Goal: Transaction & Acquisition: Purchase product/service

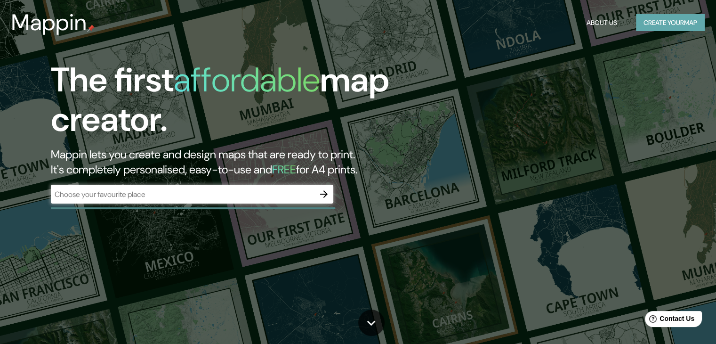
click at [674, 18] on button "Create your map" at bounding box center [670, 22] width 69 height 17
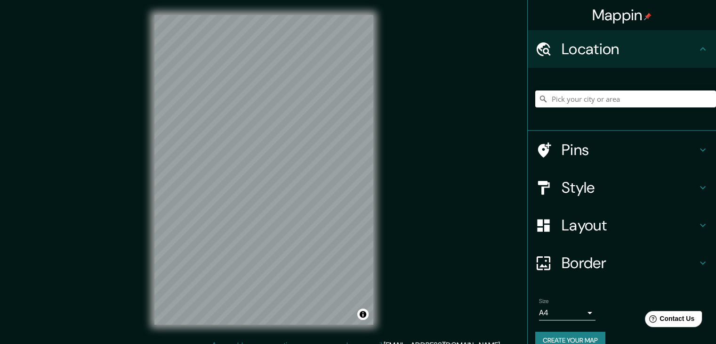
click at [625, 93] on input "Pick your city or area" at bounding box center [625, 98] width 181 height 17
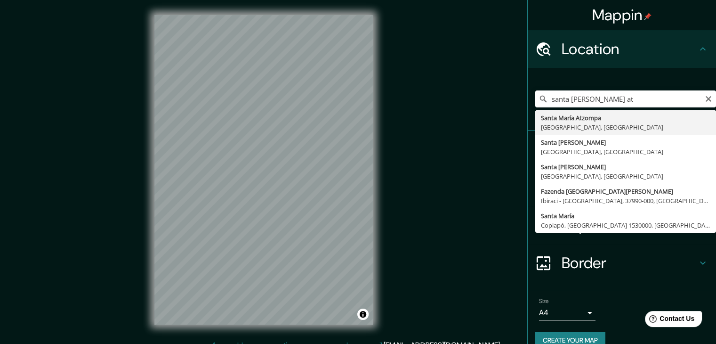
type input "Santa [PERSON_NAME] Atzompa, [GEOGRAPHIC_DATA], [GEOGRAPHIC_DATA]"
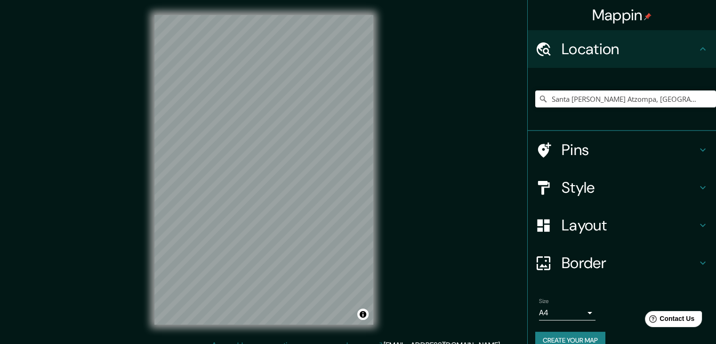
click at [595, 183] on h4 "Style" at bounding box center [630, 187] width 136 height 19
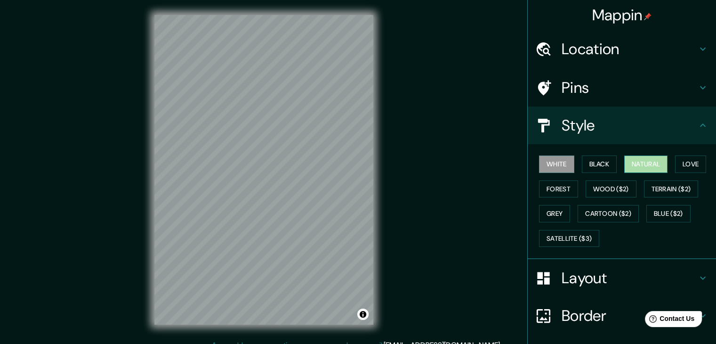
click at [642, 164] on button "Natural" at bounding box center [645, 163] width 43 height 17
click at [681, 161] on button "Love" at bounding box center [690, 163] width 31 height 17
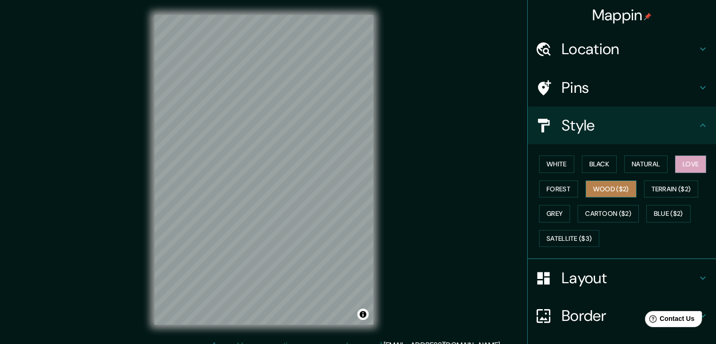
click at [619, 189] on button "Wood ($2)" at bounding box center [611, 188] width 51 height 17
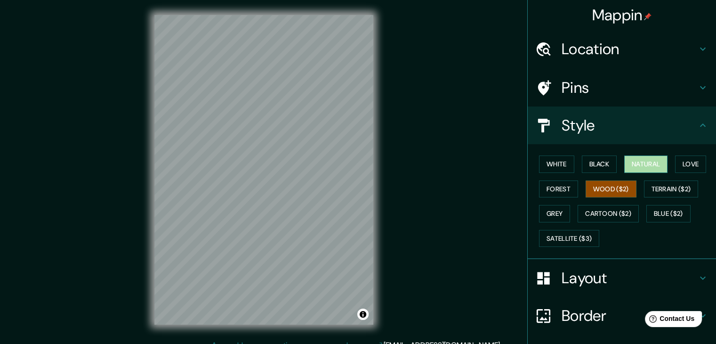
click at [651, 162] on button "Natural" at bounding box center [645, 163] width 43 height 17
click at [546, 184] on button "Forest" at bounding box center [558, 188] width 39 height 17
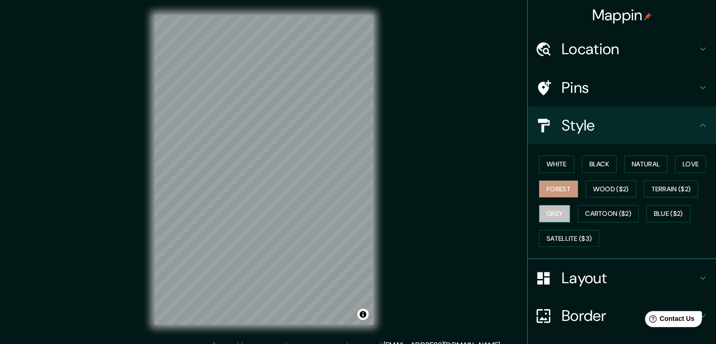
click at [547, 215] on button "Grey" at bounding box center [554, 213] width 31 height 17
click at [621, 215] on button "Cartoon ($2)" at bounding box center [608, 213] width 61 height 17
